Goal: Navigation & Orientation: Find specific page/section

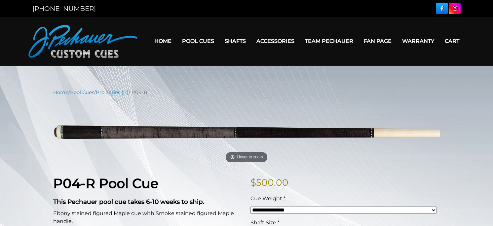
scroll to position [41, 0]
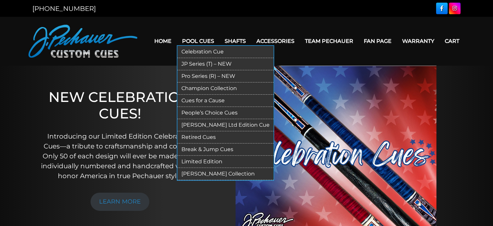
click at [195, 135] on link "Retired Cues" at bounding box center [225, 137] width 96 height 12
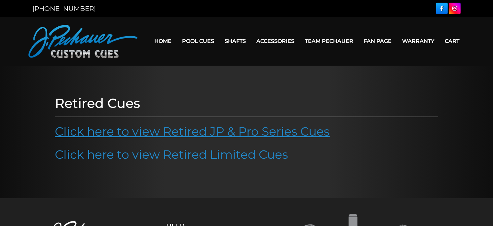
click at [195, 134] on link "Click here to view Retired JP & Pro Series Cues" at bounding box center [192, 131] width 275 height 15
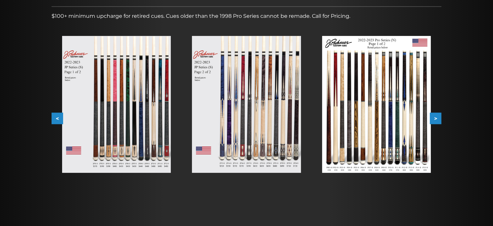
scroll to position [124, 0]
